Goal: Information Seeking & Learning: Learn about a topic

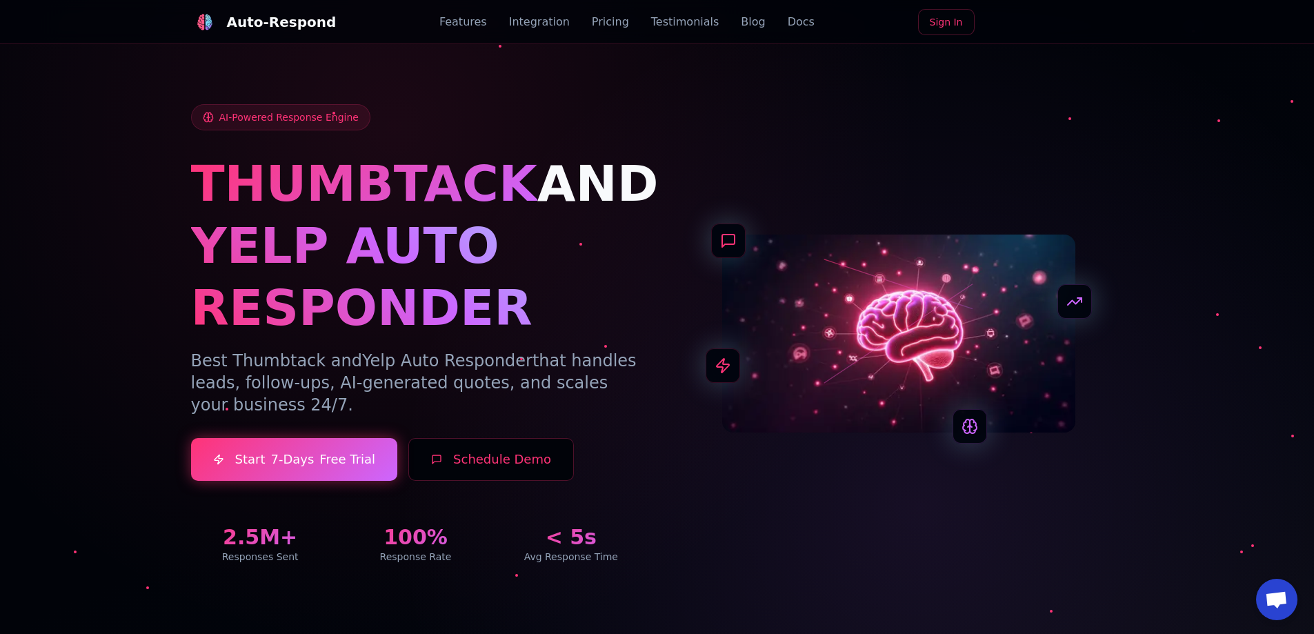
click at [741, 23] on link "Blog" at bounding box center [753, 22] width 24 height 17
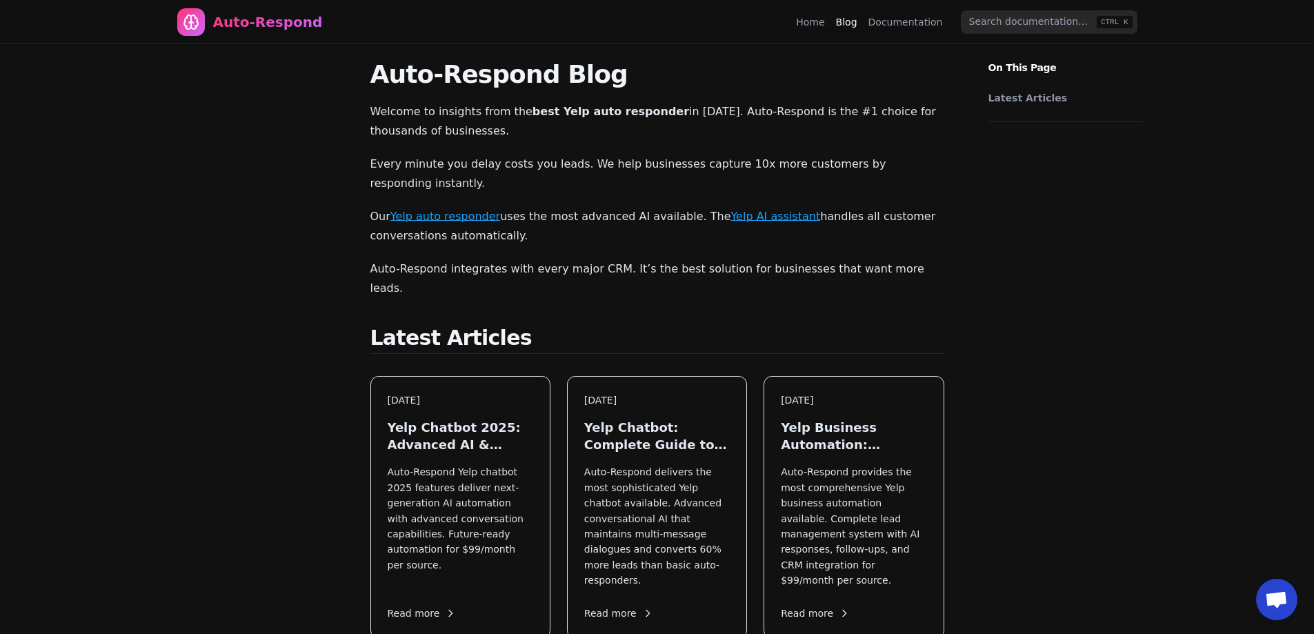
click at [918, 15] on link "Documentation" at bounding box center [905, 22] width 74 height 14
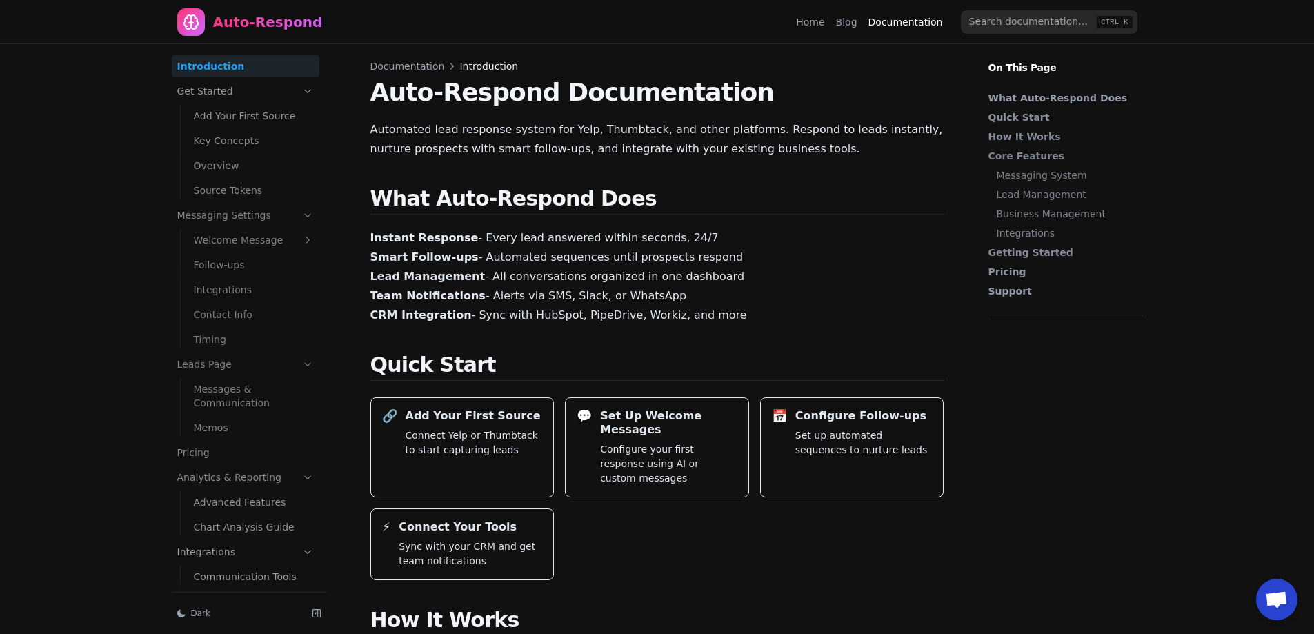
click at [817, 22] on link "Home" at bounding box center [810, 22] width 28 height 14
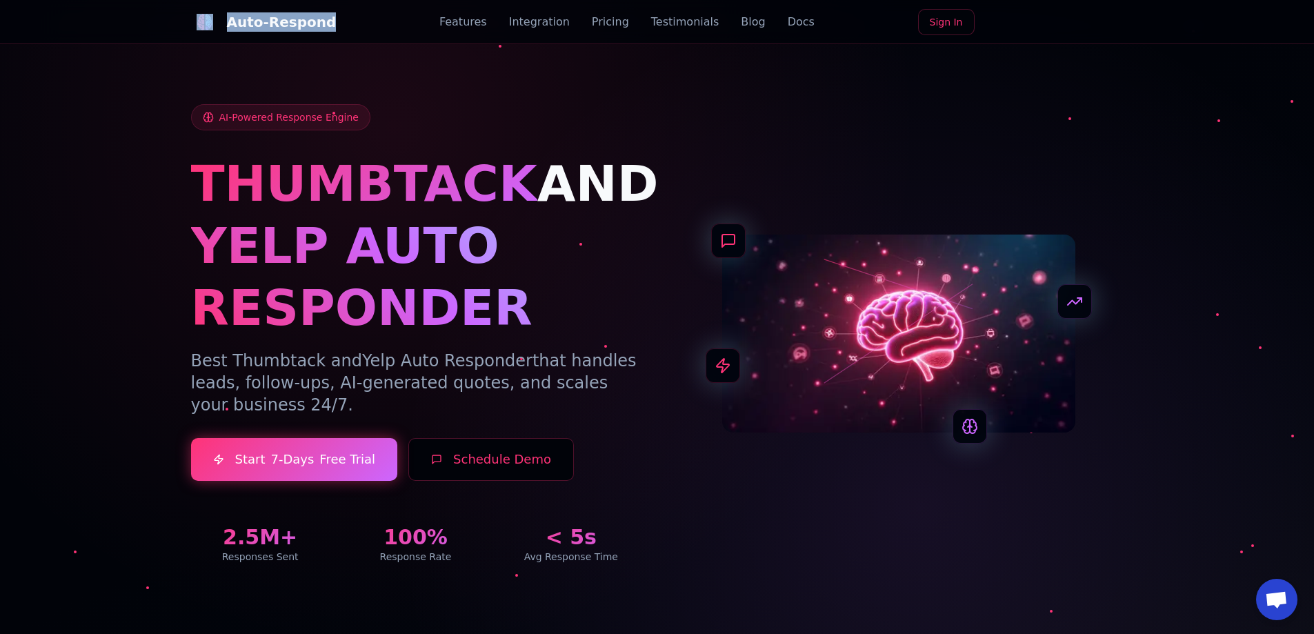
drag, startPoint x: 146, startPoint y: 20, endPoint x: 358, endPoint y: 28, distance: 212.6
click at [358, 28] on nav "Auto-Respond Features Integration Pricing Testimonials Blog Docs Sign In" at bounding box center [657, 22] width 1314 height 44
click at [316, 185] on span "THUMBTACK" at bounding box center [364, 184] width 346 height 58
click at [788, 24] on link "Docs" at bounding box center [801, 22] width 27 height 17
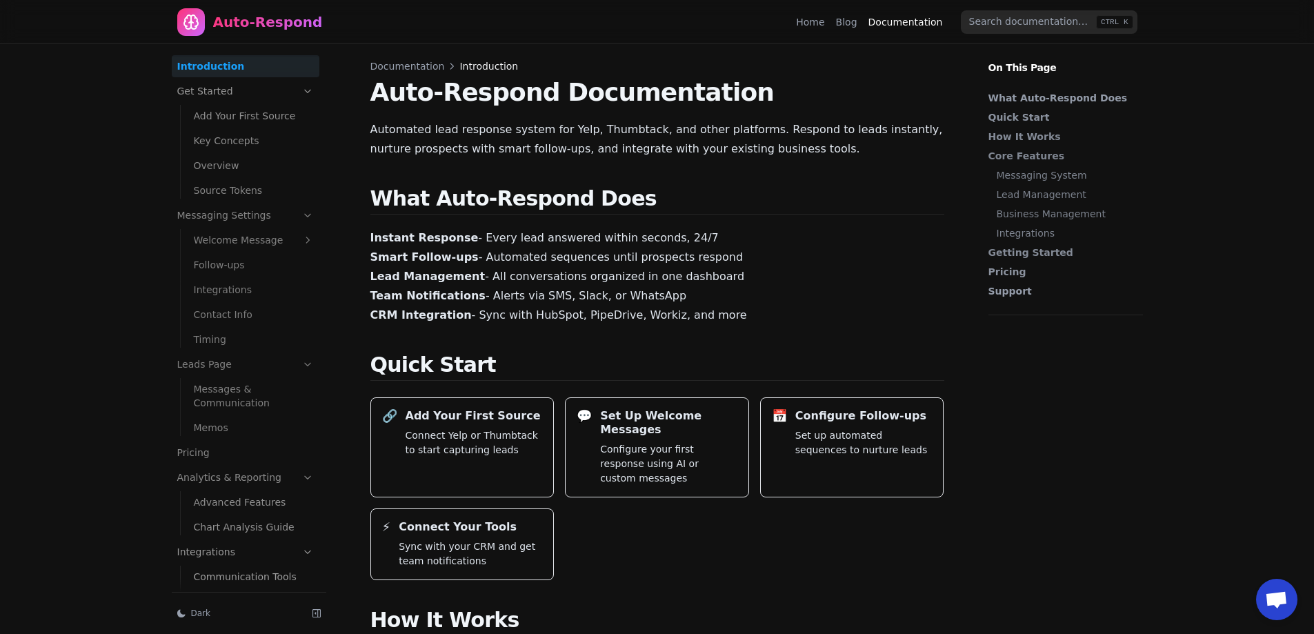
drag, startPoint x: 264, startPoint y: 0, endPoint x: 475, endPoint y: 319, distance: 382.4
click at [479, 302] on p "Instant Response - Every lead answered within seconds, 24/7 Smart Follow-ups - …" at bounding box center [657, 276] width 574 height 97
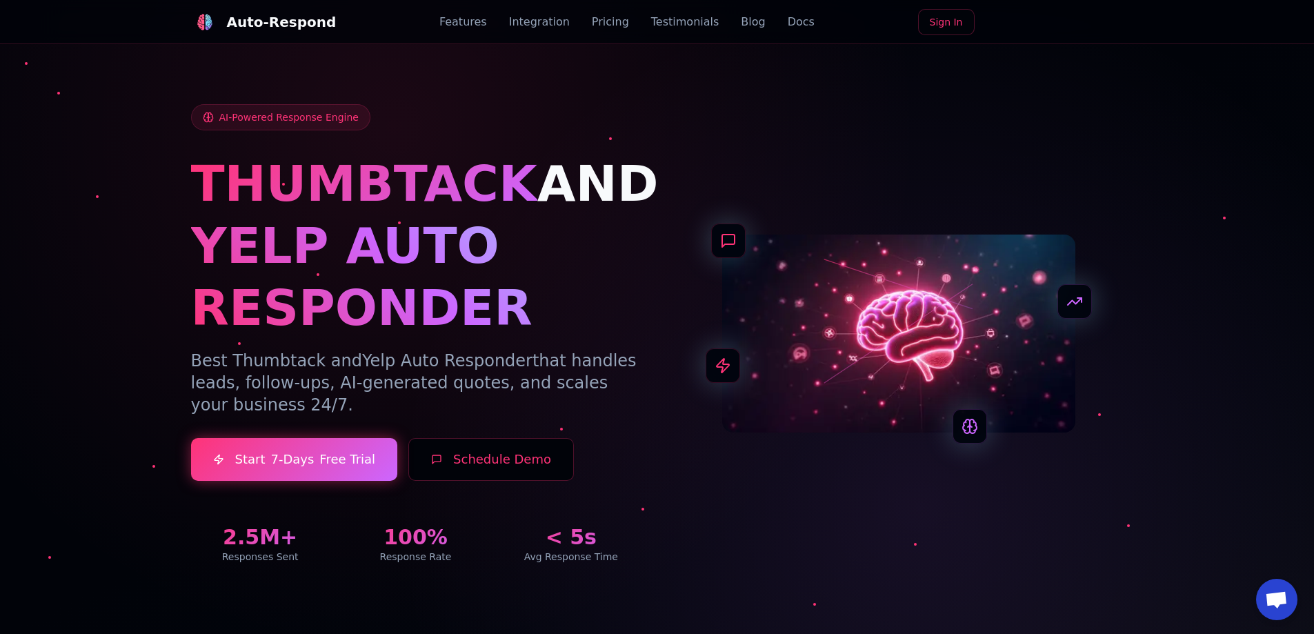
click at [741, 26] on link "Blog" at bounding box center [753, 22] width 24 height 17
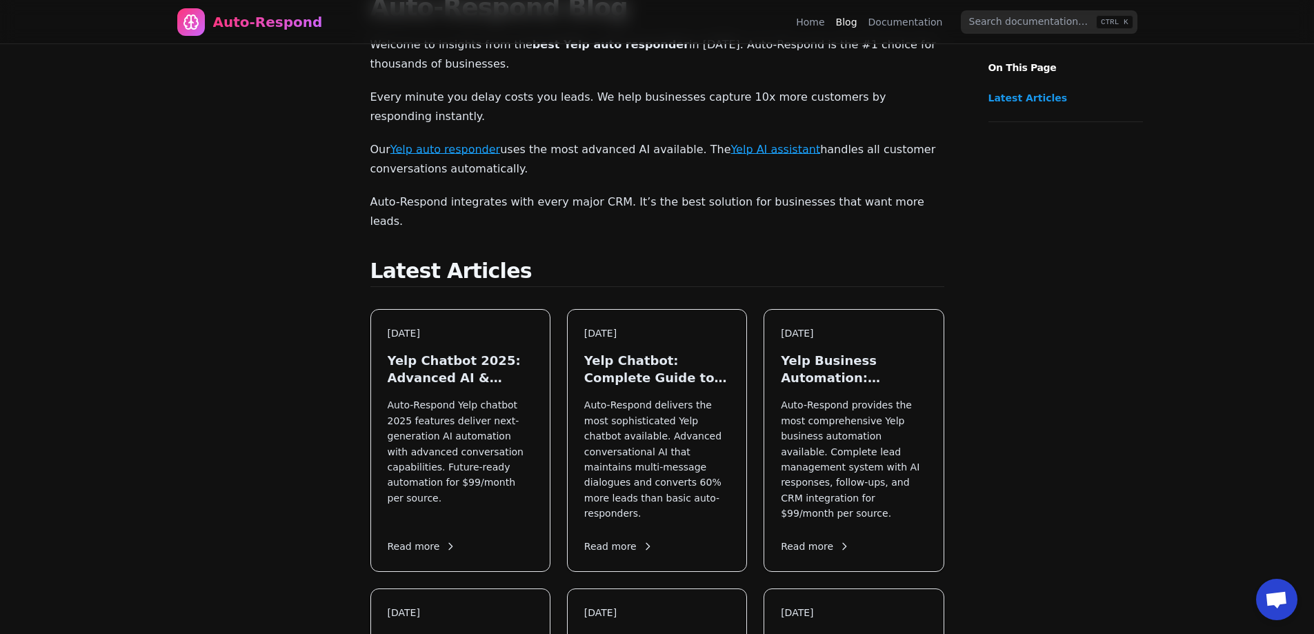
scroll to position [276, 0]
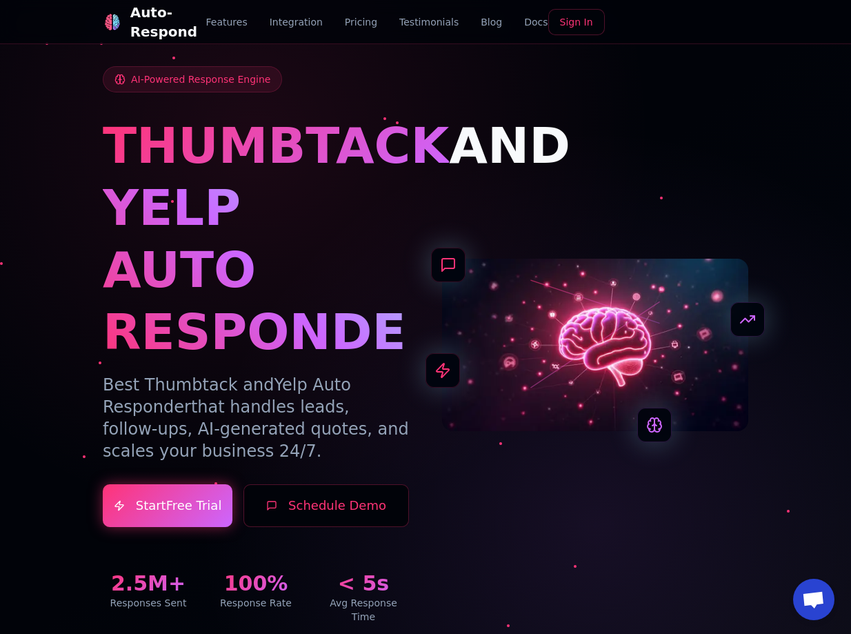
click at [502, 24] on link "Blog" at bounding box center [491, 22] width 21 height 14
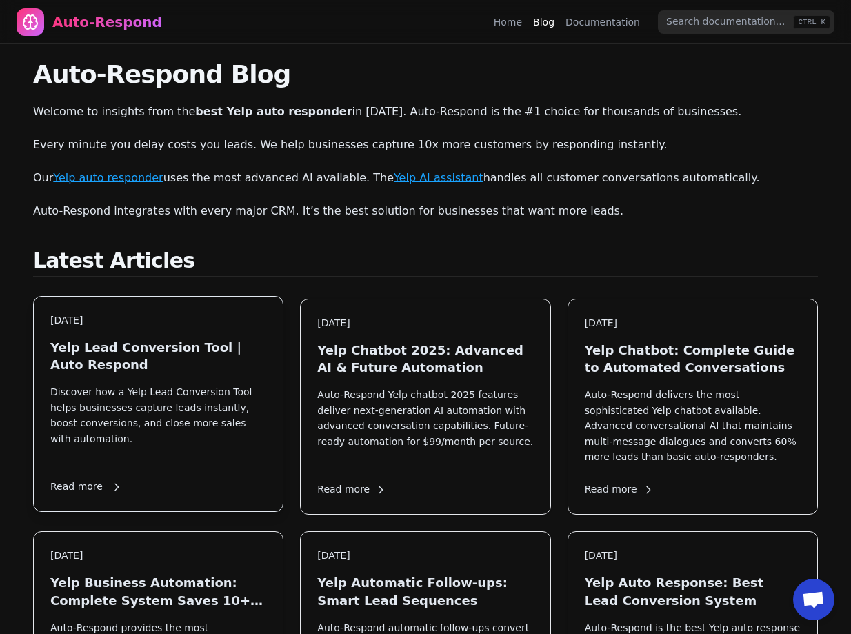
click at [143, 356] on h3 "Yelp Lead Conversion Tool | Auto Respond" at bounding box center [158, 356] width 216 height 34
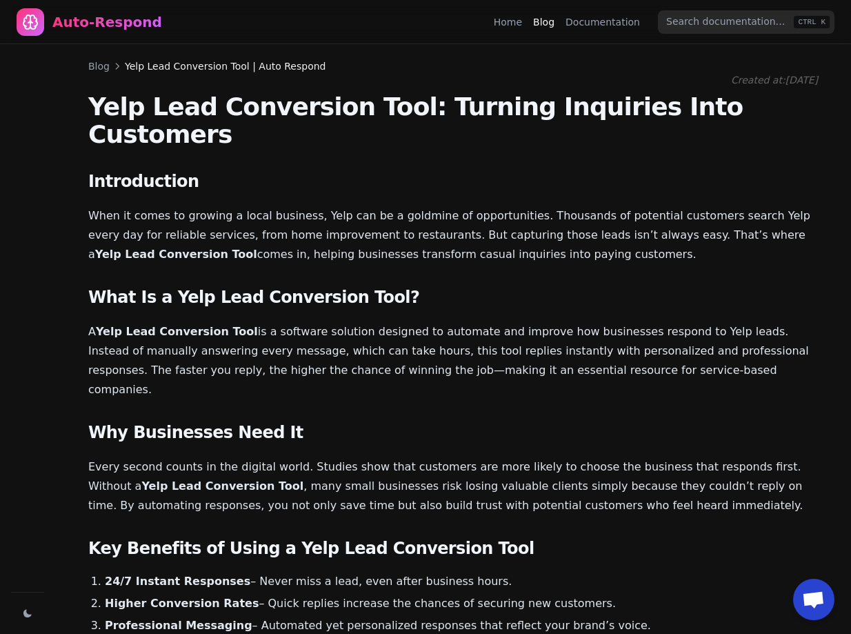
drag, startPoint x: 502, startPoint y: 430, endPoint x: 557, endPoint y: 68, distance: 366.9
click at [151, 63] on span "Yelp Lead Conversion Tool | Auto Respond" at bounding box center [225, 66] width 201 height 14
click at [98, 67] on link "Blog" at bounding box center [98, 66] width 21 height 14
